Goal: Task Accomplishment & Management: Use online tool/utility

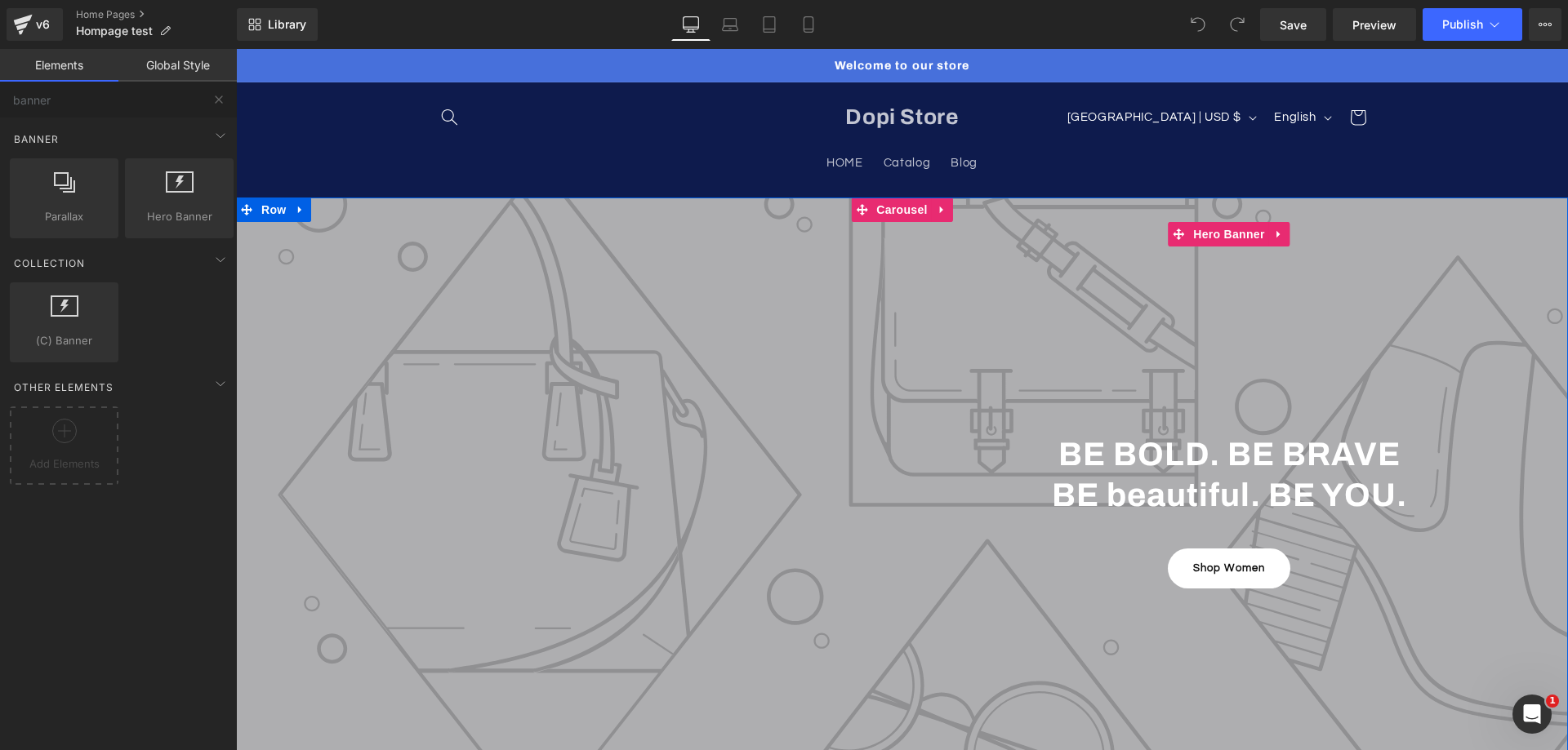
click at [297, 209] on icon at bounding box center [301, 210] width 12 height 13
click at [337, 210] on icon at bounding box center [343, 210] width 12 height 12
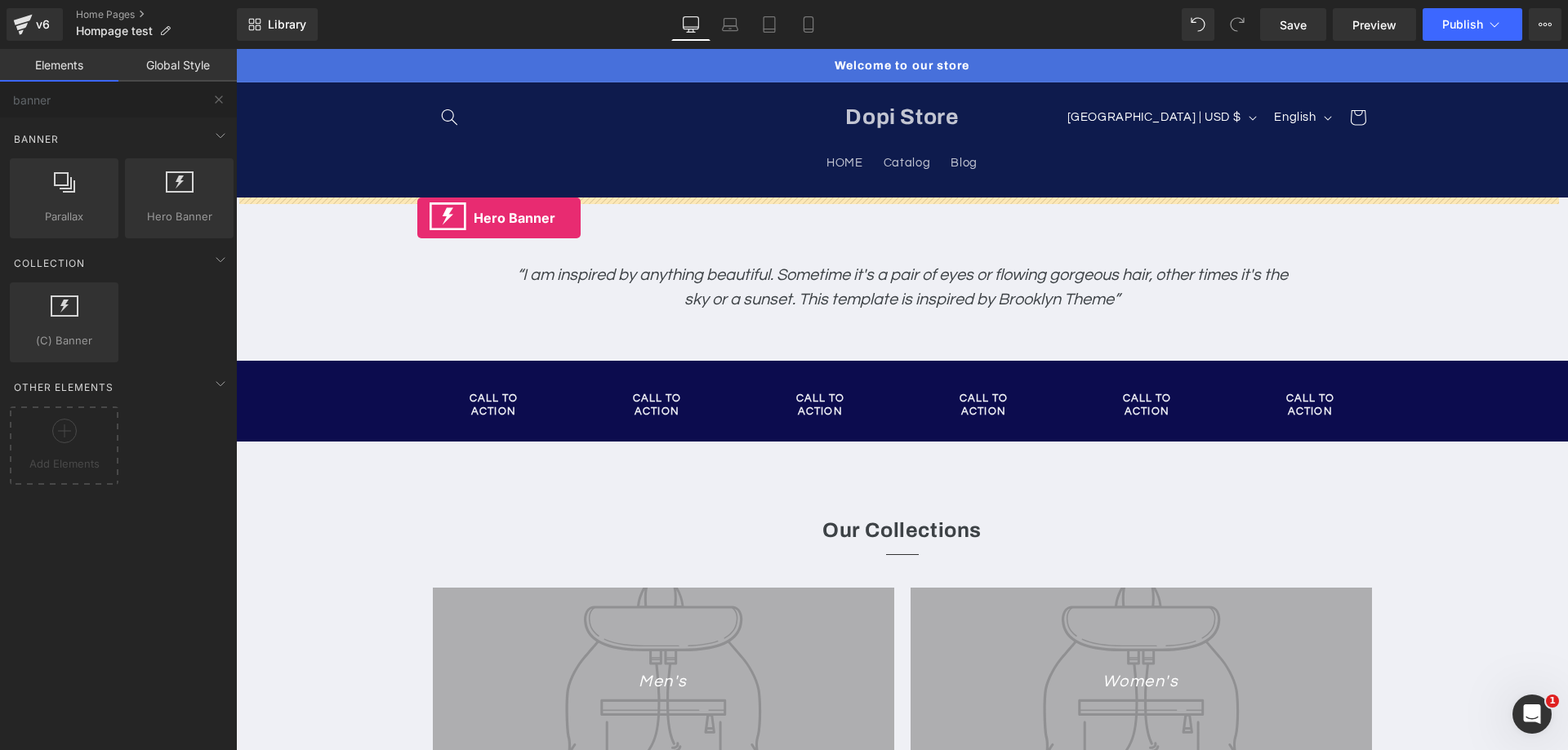
drag, startPoint x: 470, startPoint y: 267, endPoint x: 417, endPoint y: 218, distance: 72.2
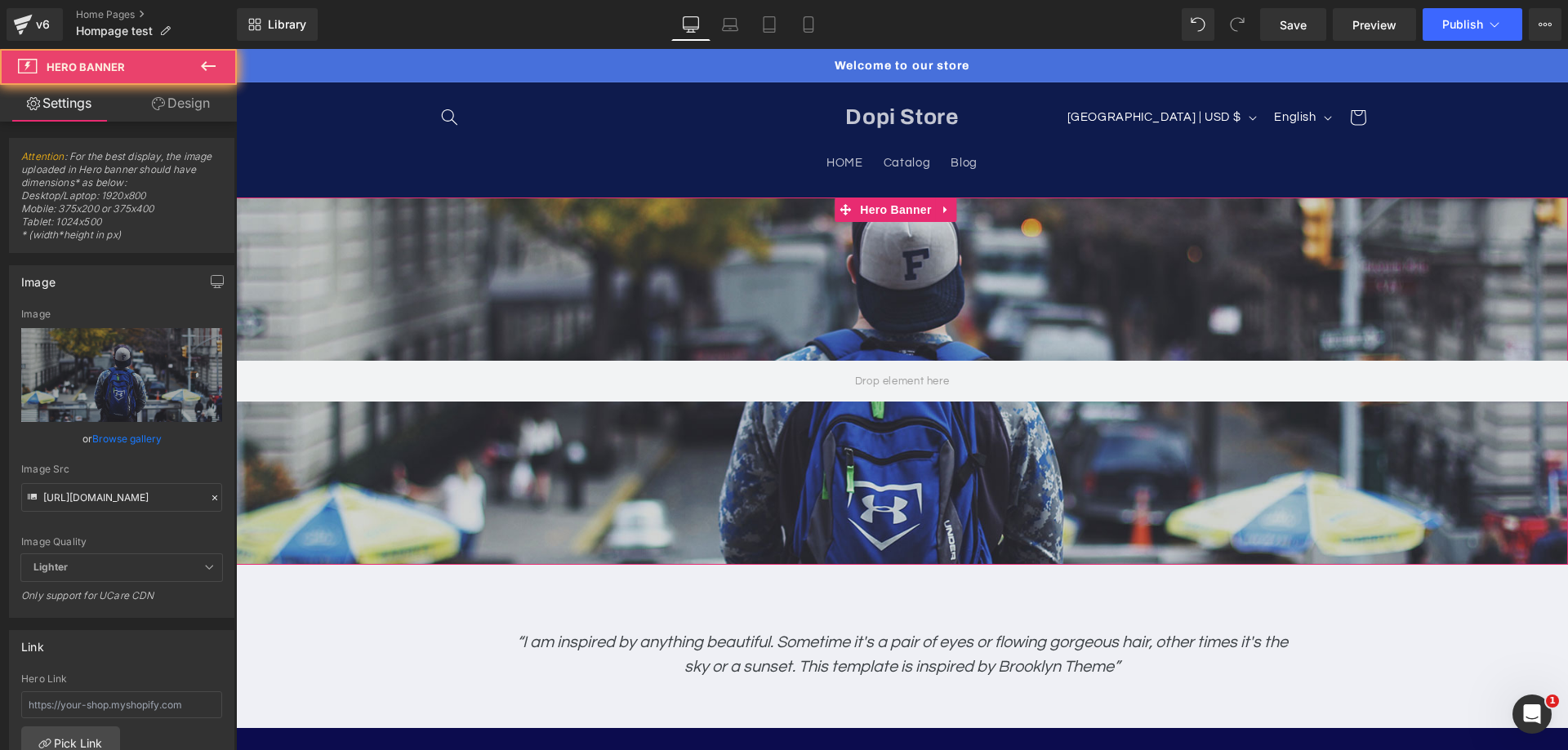
click at [390, 245] on div at bounding box center [902, 381] width 1332 height 367
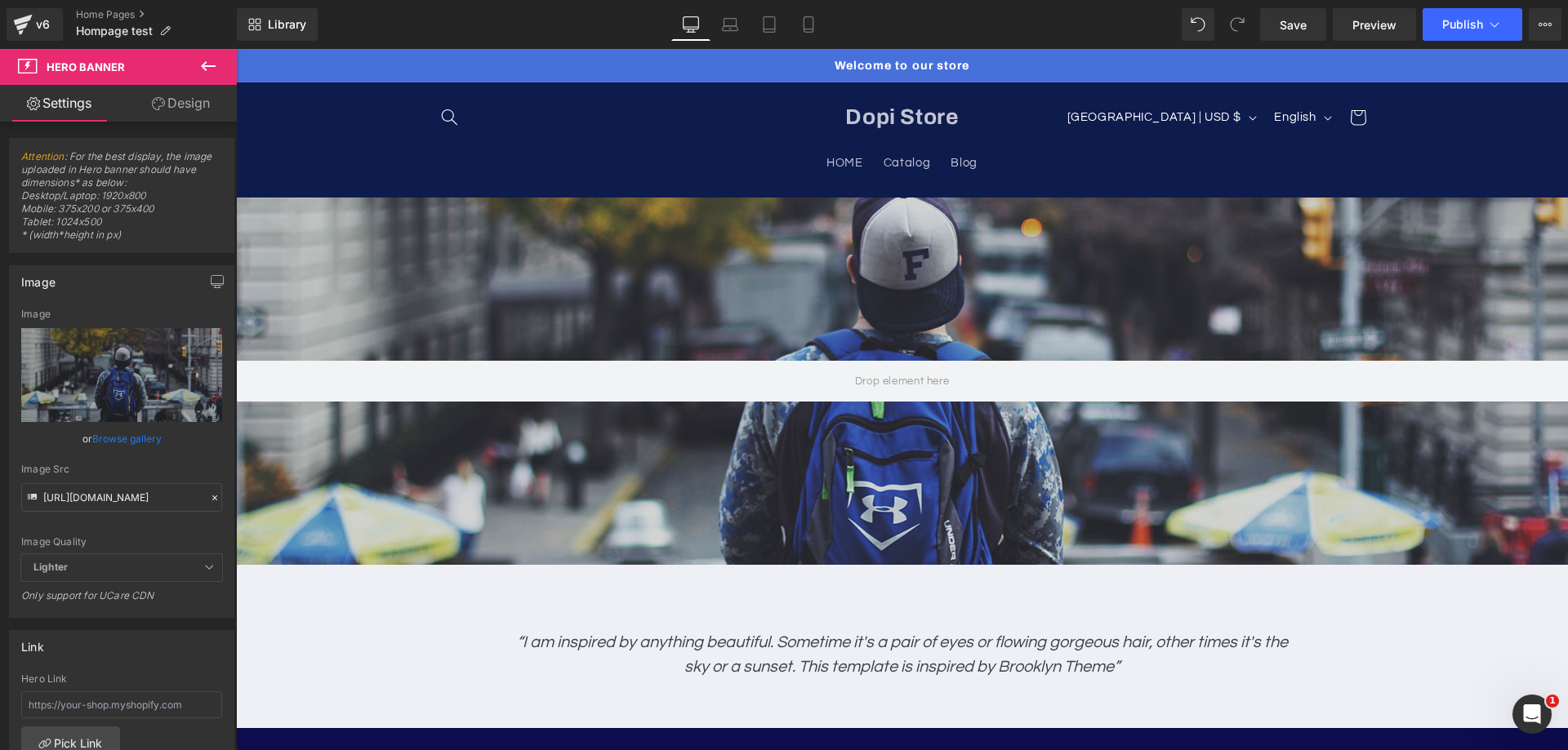
click at [208, 54] on button at bounding box center [208, 67] width 57 height 36
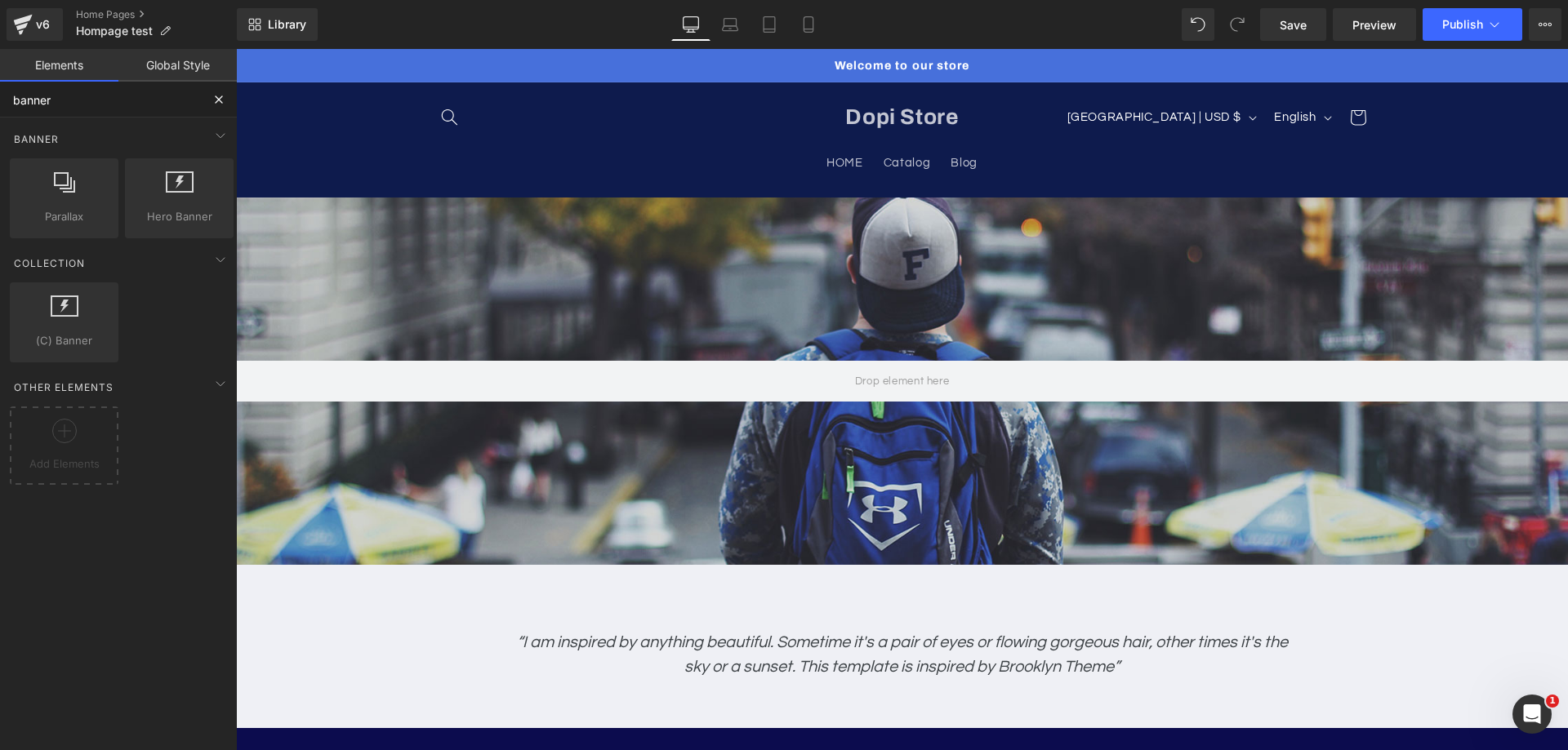
click at [133, 96] on input "banner" at bounding box center [100, 99] width 201 height 36
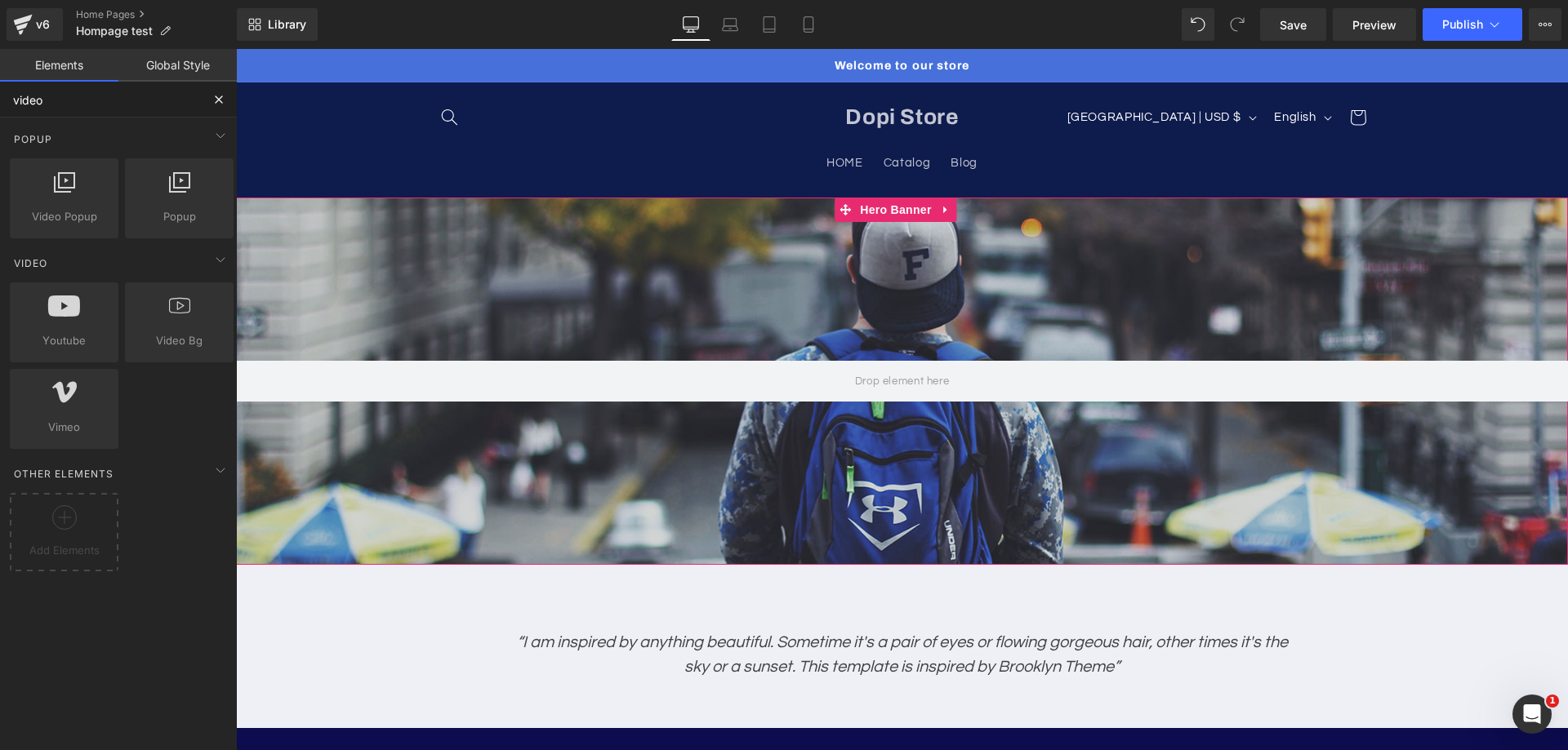
type input "video"
click at [413, 221] on div at bounding box center [902, 381] width 1332 height 367
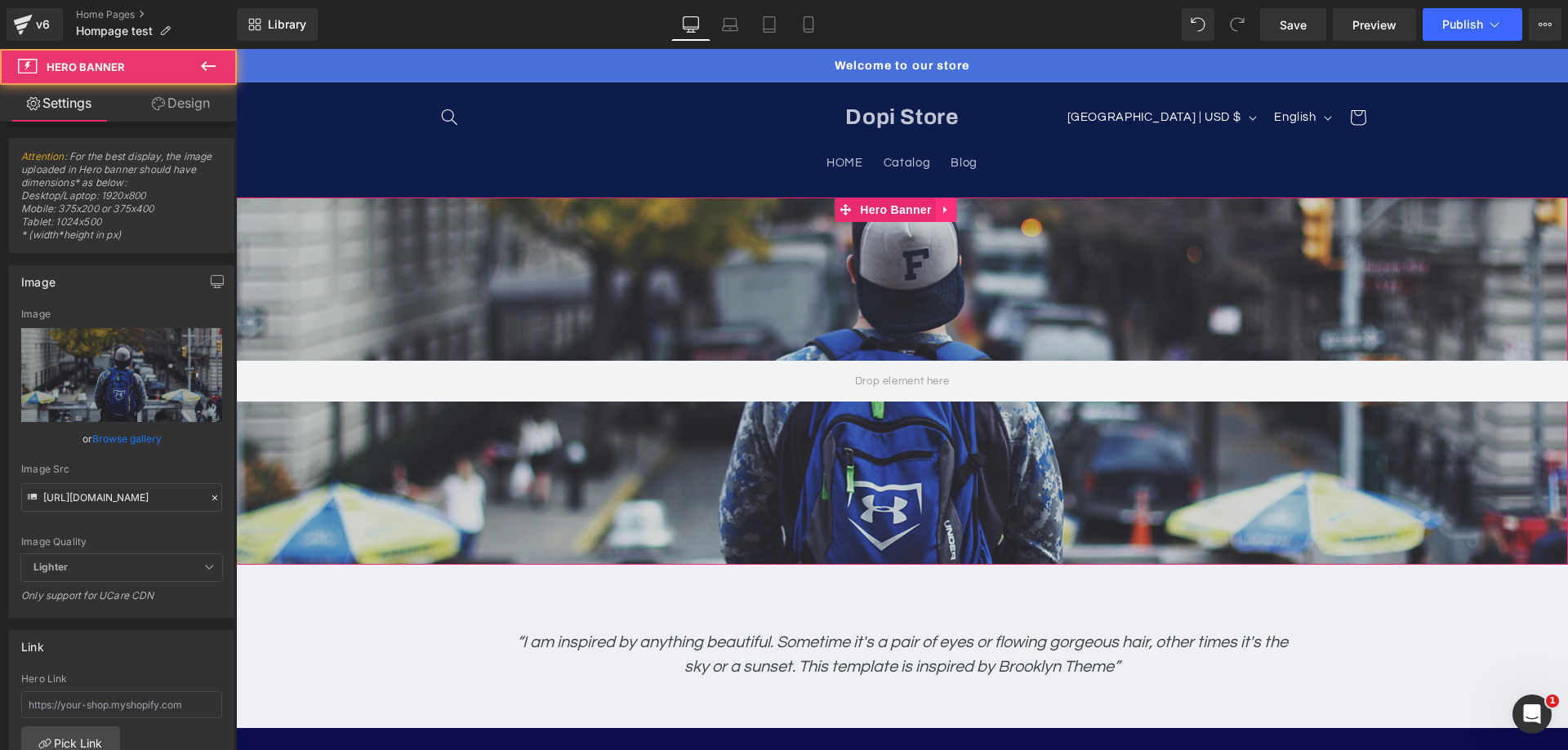
click at [948, 210] on icon at bounding box center [947, 210] width 12 height 13
click at [960, 210] on icon at bounding box center [957, 210] width 12 height 12
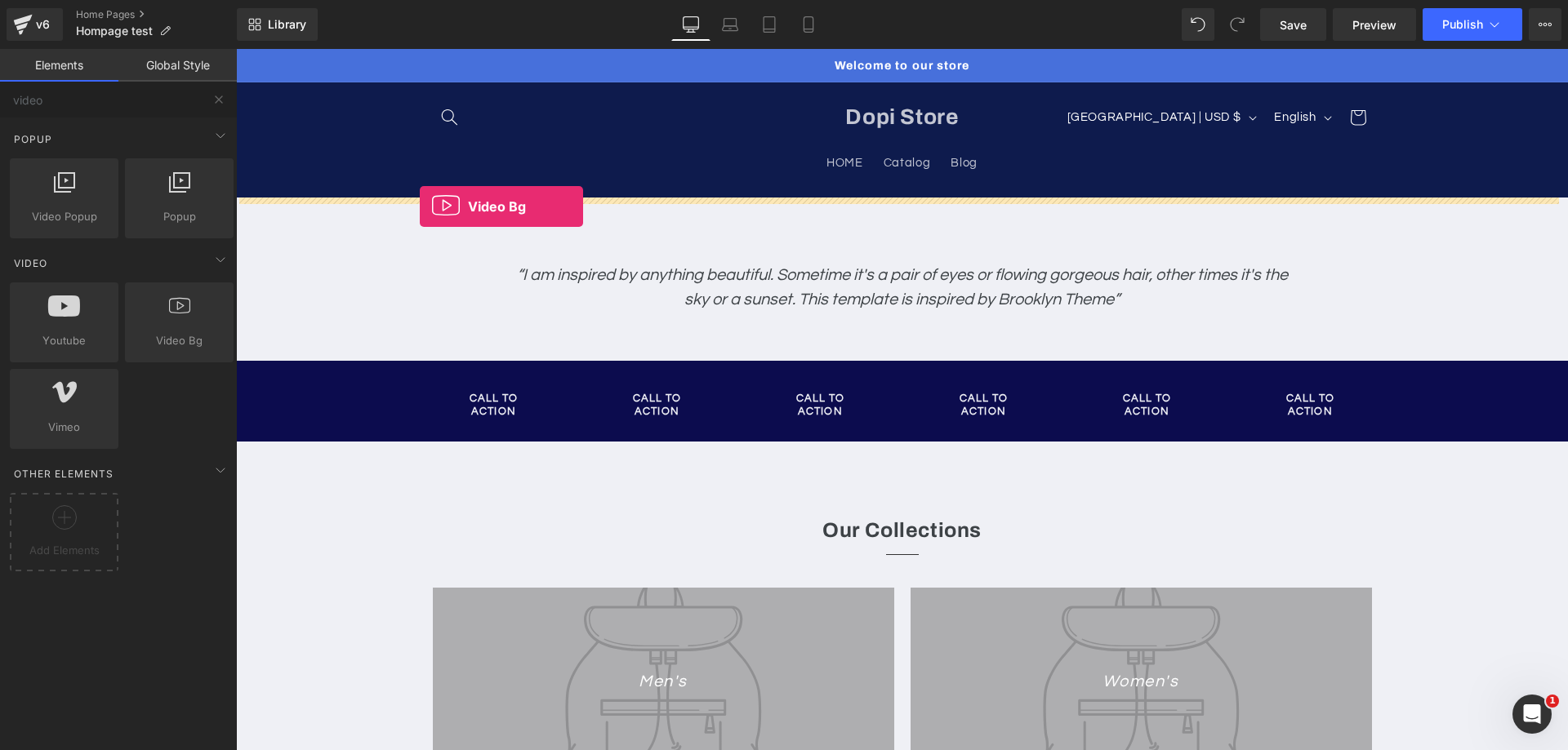
drag, startPoint x: 418, startPoint y: 373, endPoint x: 420, endPoint y: 206, distance: 167.0
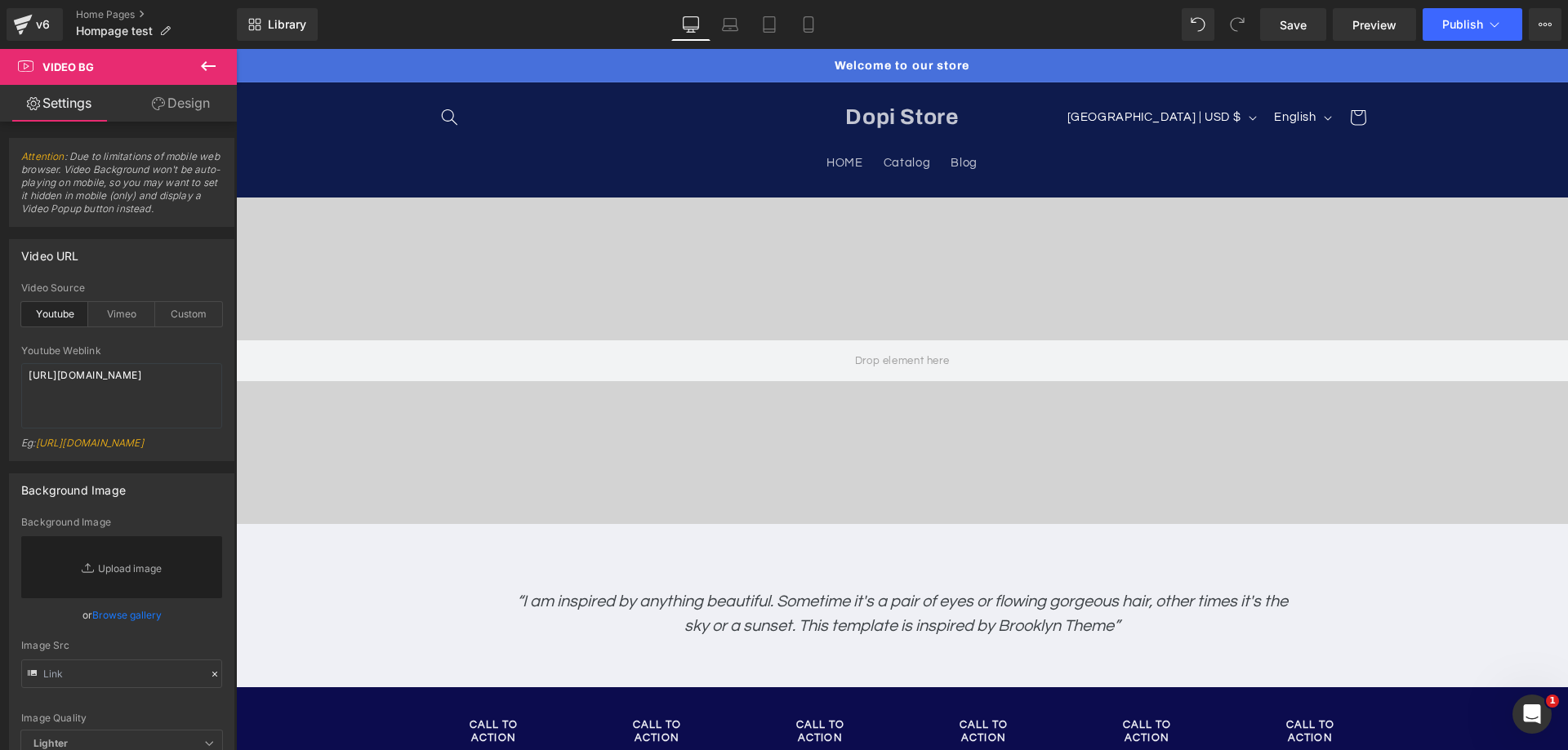
click at [197, 63] on button at bounding box center [208, 67] width 57 height 36
click at [439, 319] on div at bounding box center [902, 360] width 1332 height 326
click at [116, 317] on div "Vimeo" at bounding box center [121, 313] width 67 height 24
click at [175, 310] on div "Custom" at bounding box center [188, 313] width 67 height 24
click at [206, 65] on icon at bounding box center [207, 67] width 14 height 10
